Goal: Information Seeking & Learning: Check status

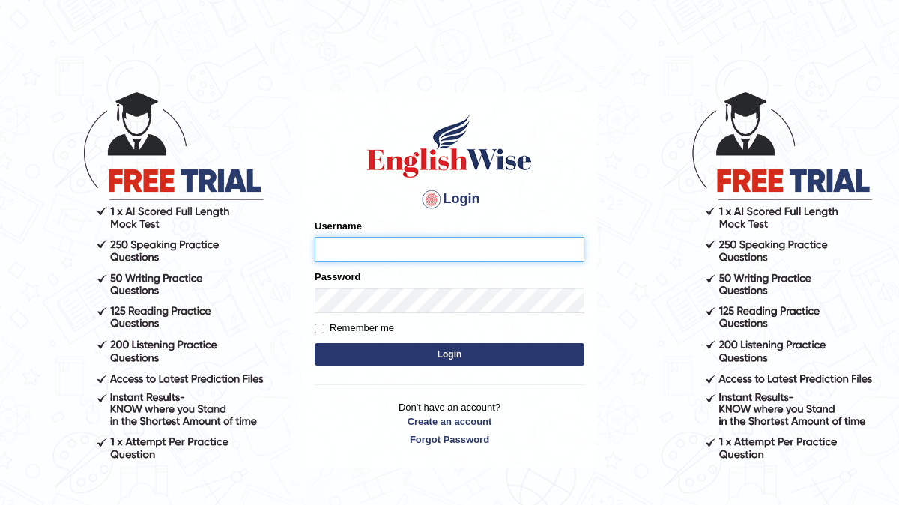
type input "devera"
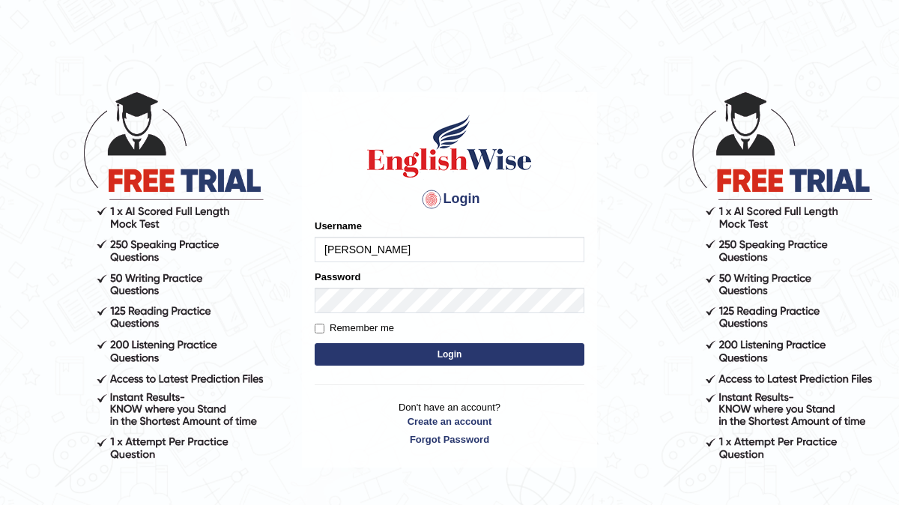
click at [315, 343] on button "Login" at bounding box center [450, 354] width 270 height 22
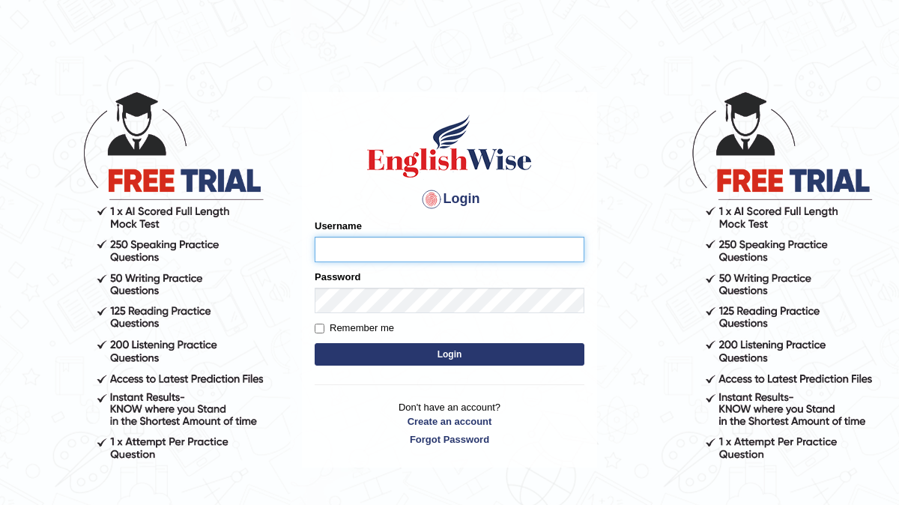
type input "devera"
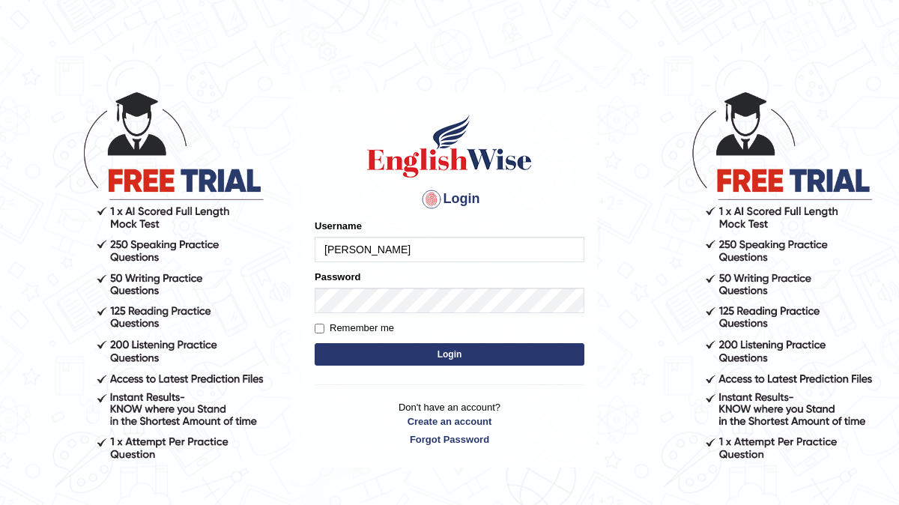
click at [451, 359] on button "Login" at bounding box center [450, 354] width 270 height 22
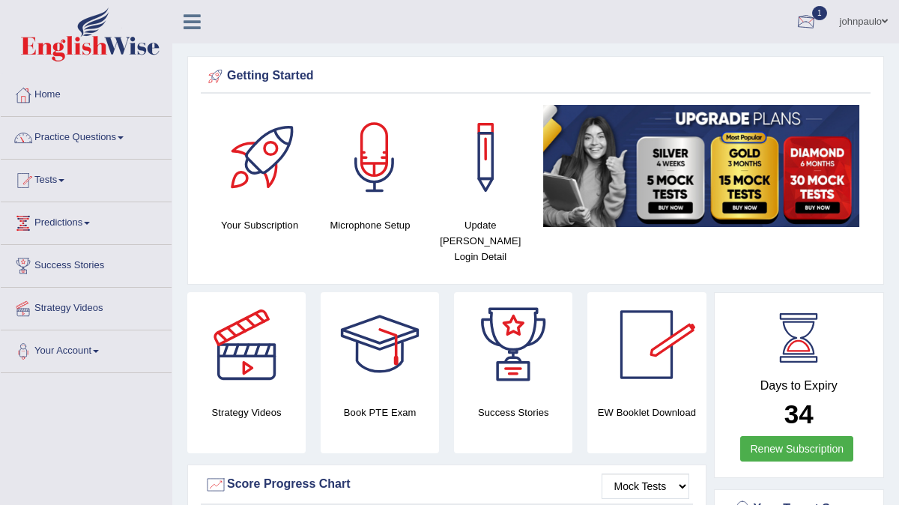
click at [798, 20] on div at bounding box center [806, 22] width 22 height 22
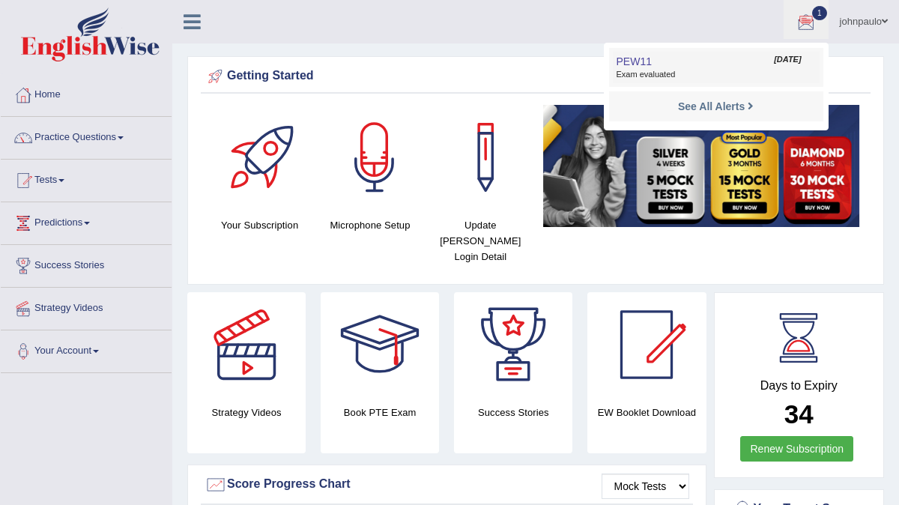
click at [699, 70] on span "Exam evaluated" at bounding box center [715, 75] width 199 height 12
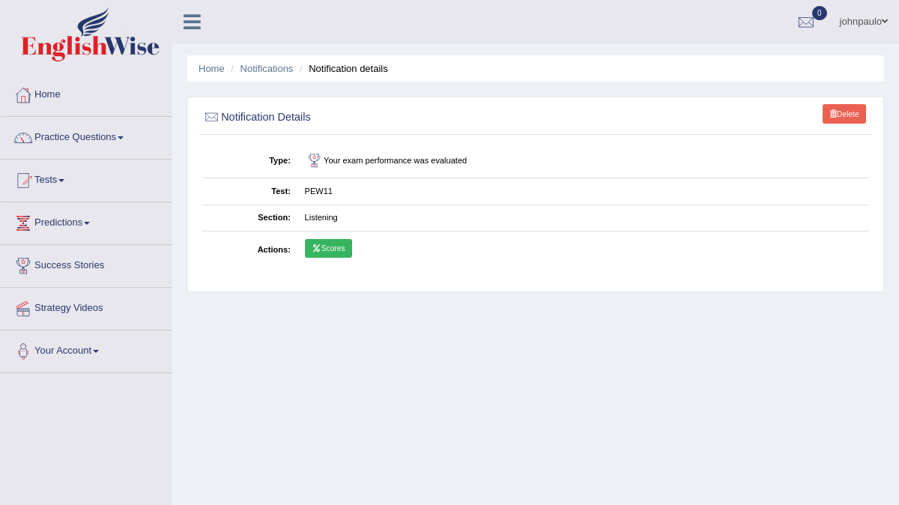
click at [326, 244] on link "Scores" at bounding box center [328, 248] width 47 height 19
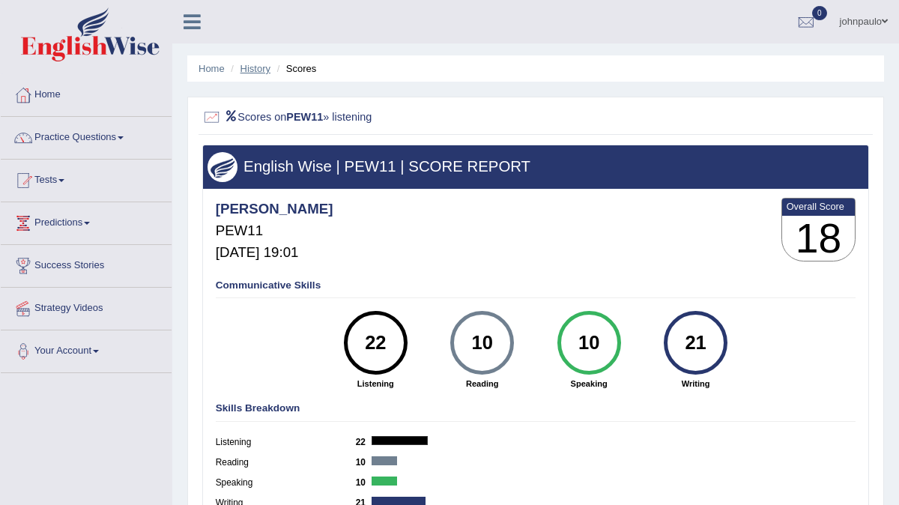
click at [255, 67] on link "History" at bounding box center [255, 68] width 30 height 11
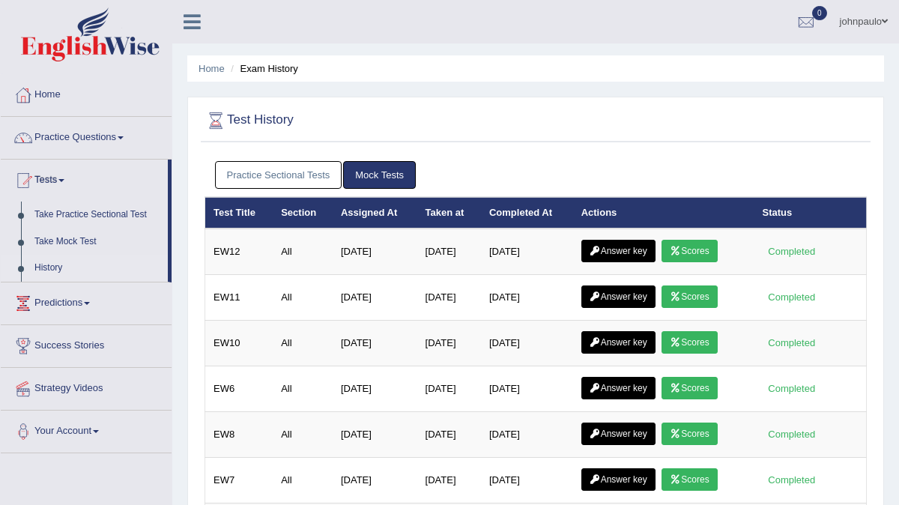
click at [307, 168] on link "Practice Sectional Tests" at bounding box center [278, 175] width 127 height 28
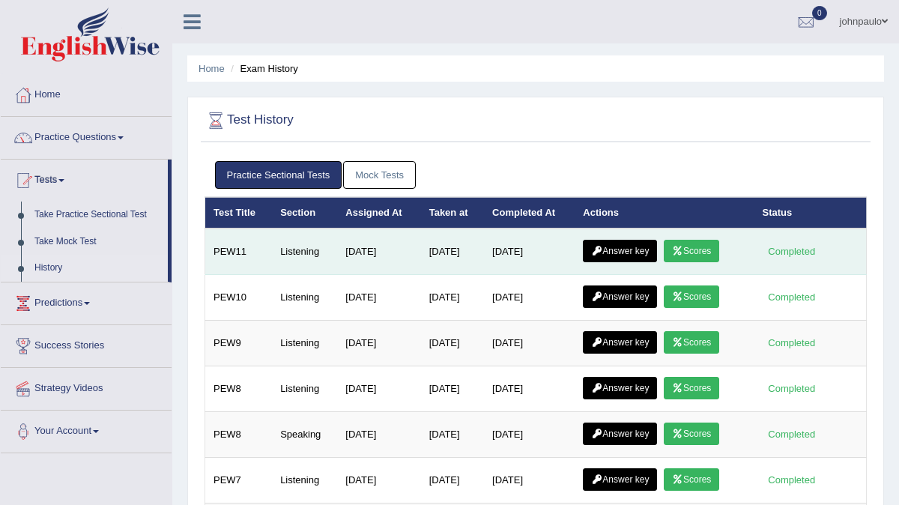
click at [625, 254] on link "Answer key" at bounding box center [620, 251] width 74 height 22
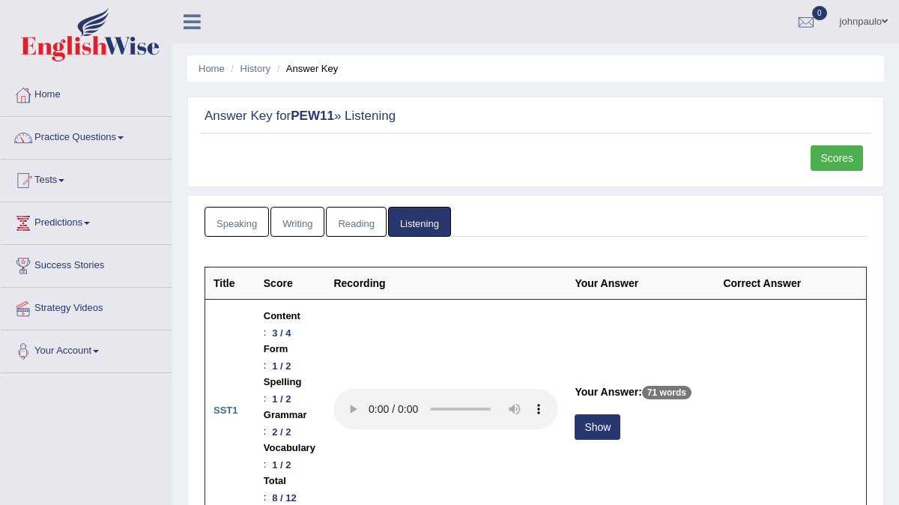
click at [369, 219] on link "Reading" at bounding box center [356, 222] width 60 height 31
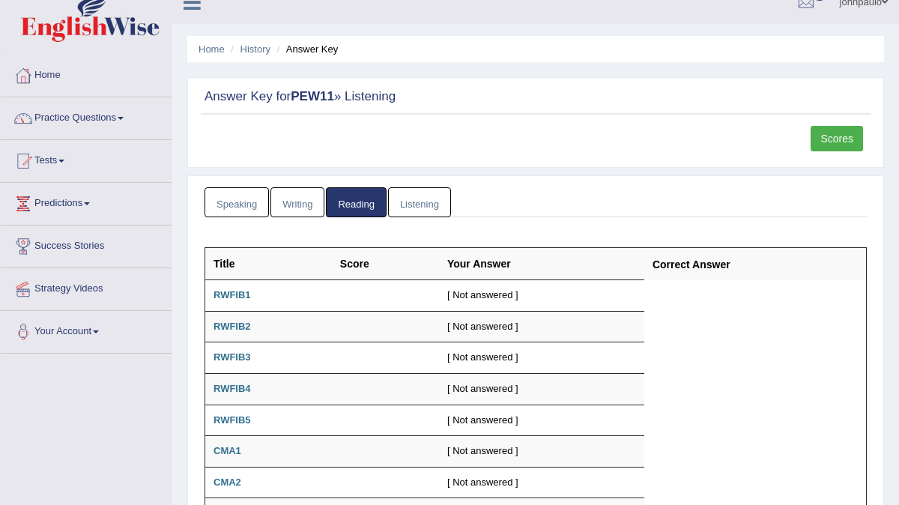
scroll to position [32, 0]
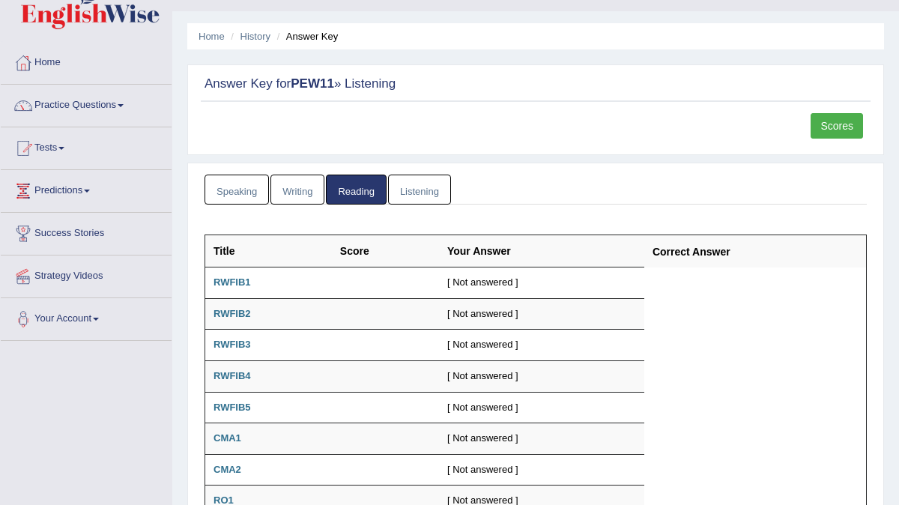
click at [410, 194] on link "Listening" at bounding box center [419, 189] width 63 height 31
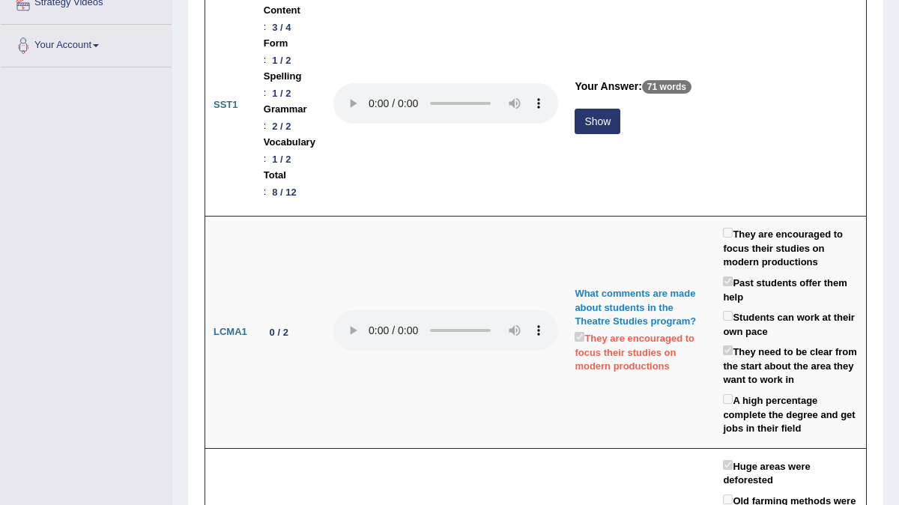
scroll to position [324, 0]
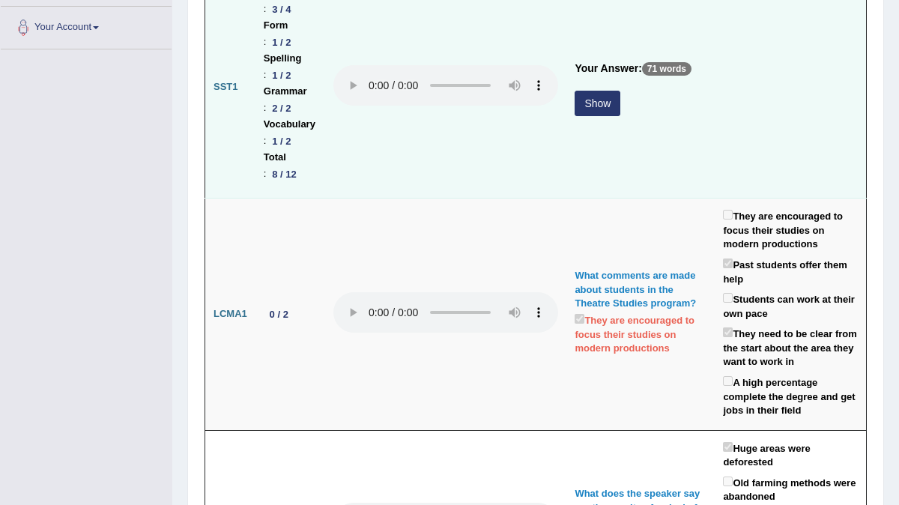
click at [620, 91] on button "Show" at bounding box center [597, 103] width 46 height 25
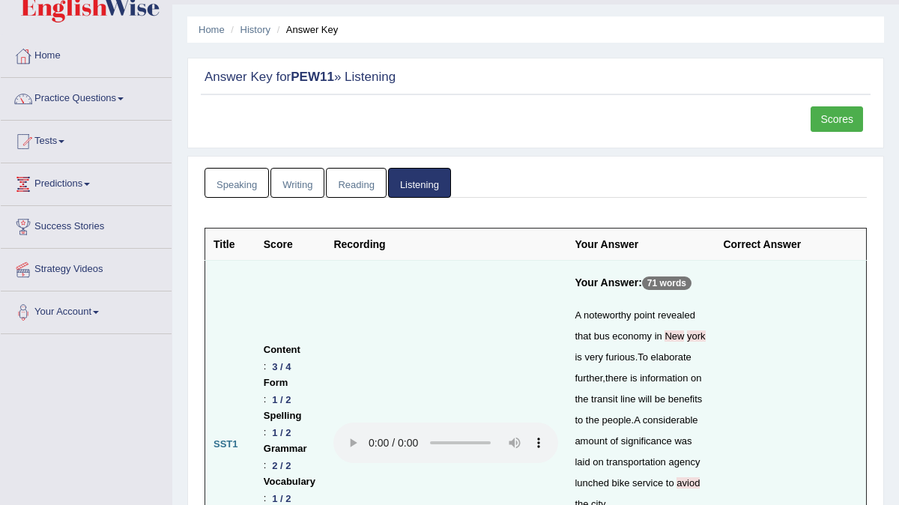
scroll to position [0, 0]
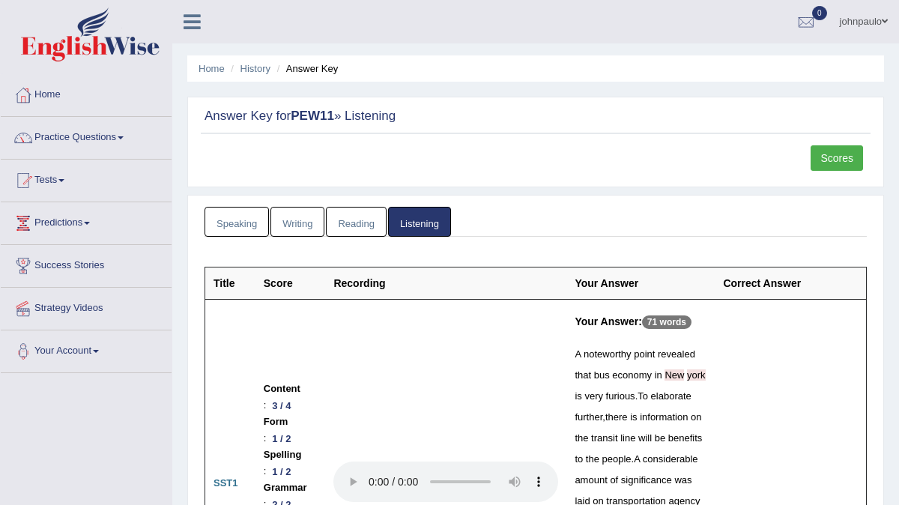
click at [841, 163] on link "Scores" at bounding box center [836, 157] width 52 height 25
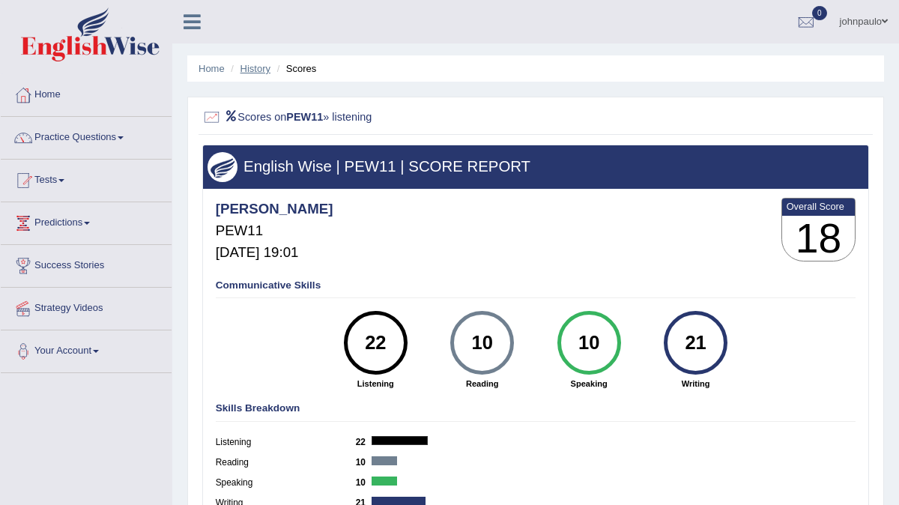
click at [259, 69] on link "History" at bounding box center [255, 68] width 30 height 11
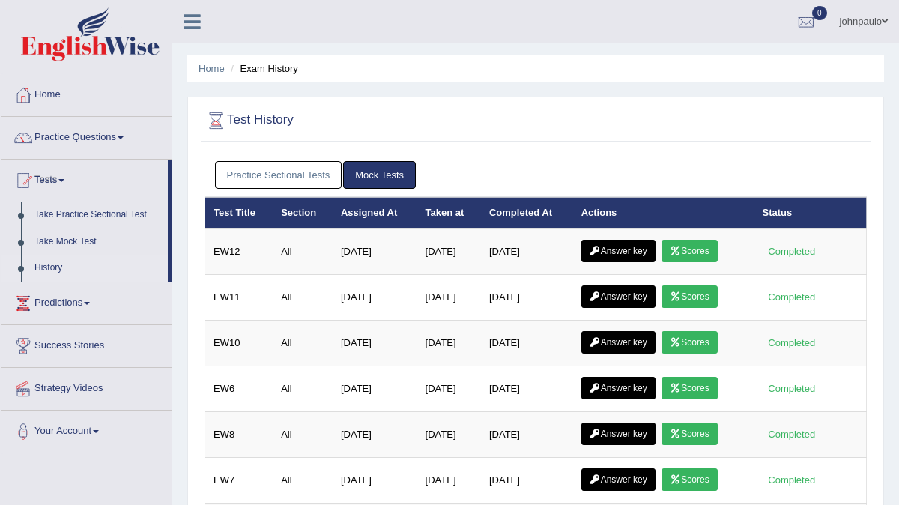
click at [285, 172] on link "Practice Sectional Tests" at bounding box center [278, 175] width 127 height 28
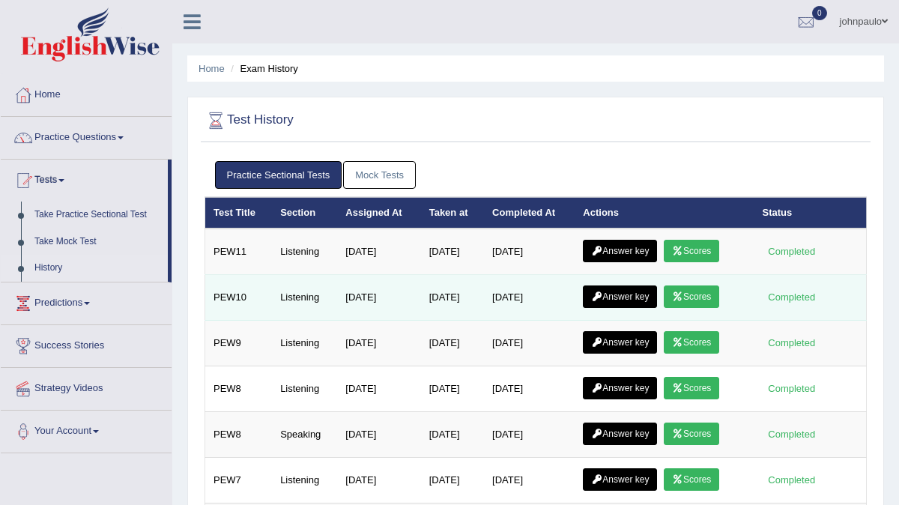
click at [636, 296] on link "Answer key" at bounding box center [620, 296] width 74 height 22
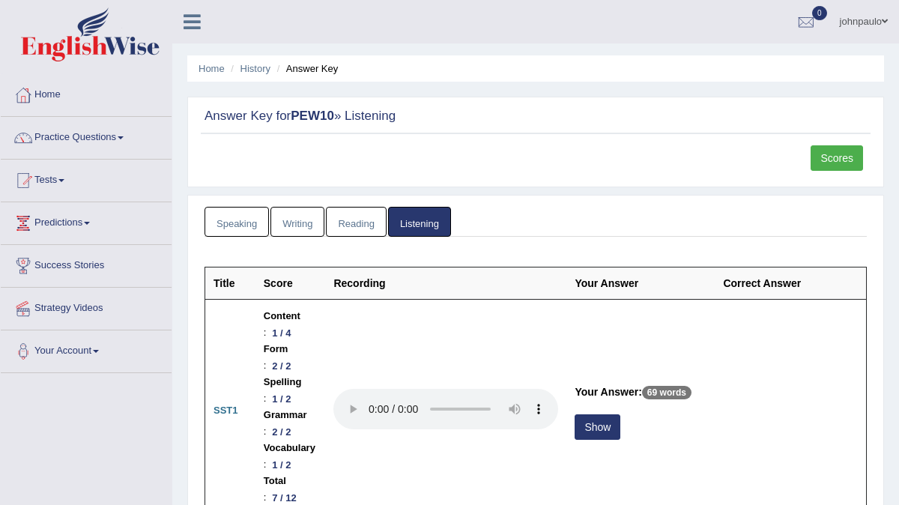
click at [839, 154] on link "Scores" at bounding box center [836, 157] width 52 height 25
